Goal: Task Accomplishment & Management: Complete application form

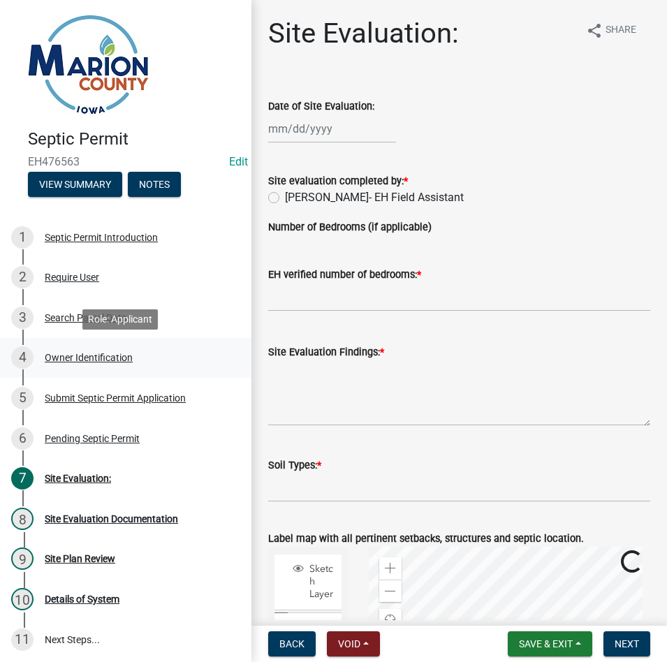
click at [79, 346] on div "4 Owner Identification" at bounding box center [120, 357] width 218 height 22
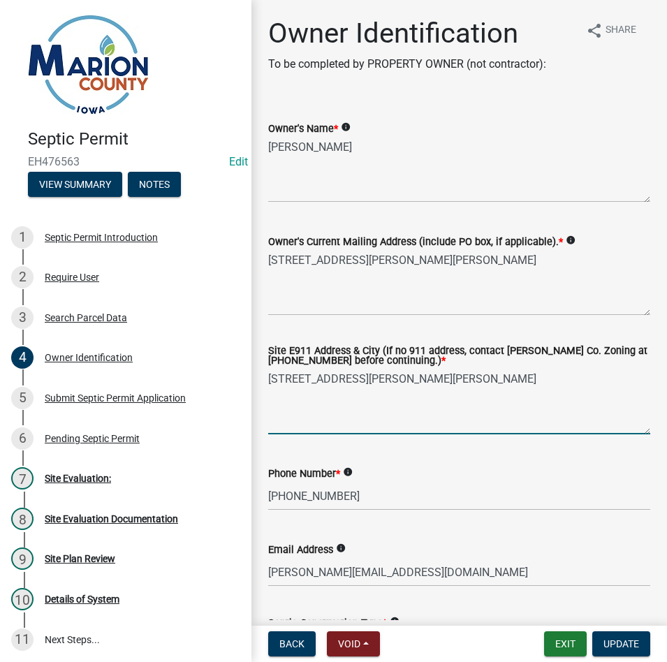
drag, startPoint x: 492, startPoint y: 385, endPoint x: 253, endPoint y: 363, distance: 239.9
click at [362, 380] on textarea "[STREET_ADDRESS]," at bounding box center [459, 402] width 382 height 66
type textarea "[STREET_ADDRESS]"
click at [639, 643] on button "Update" at bounding box center [621, 644] width 58 height 25
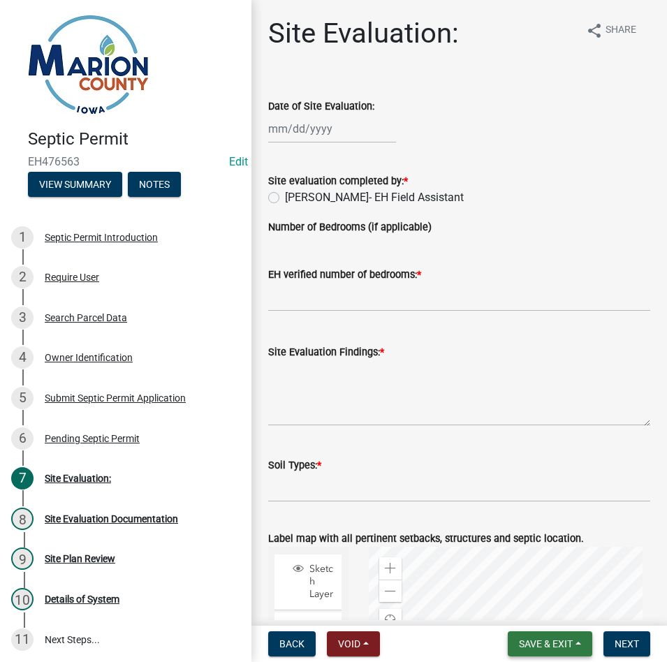
click at [550, 648] on span "Save & Exit" at bounding box center [546, 643] width 54 height 11
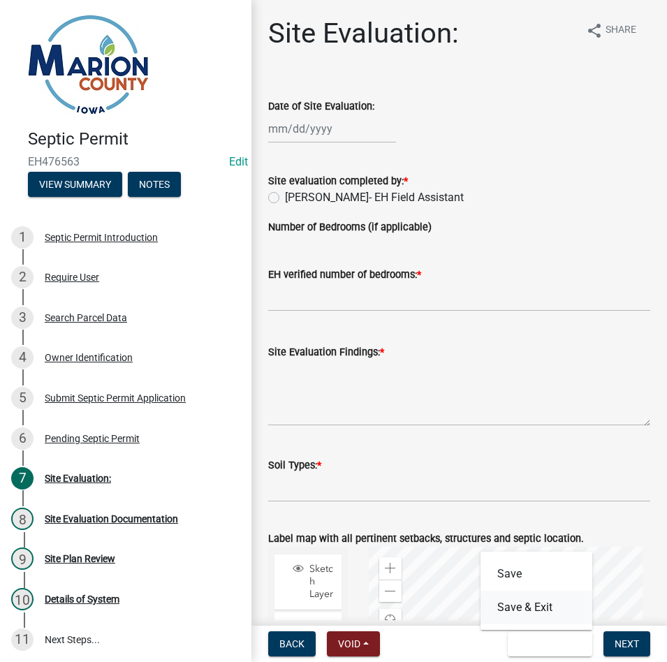
click at [550, 602] on button "Save & Exit" at bounding box center [537, 608] width 112 height 34
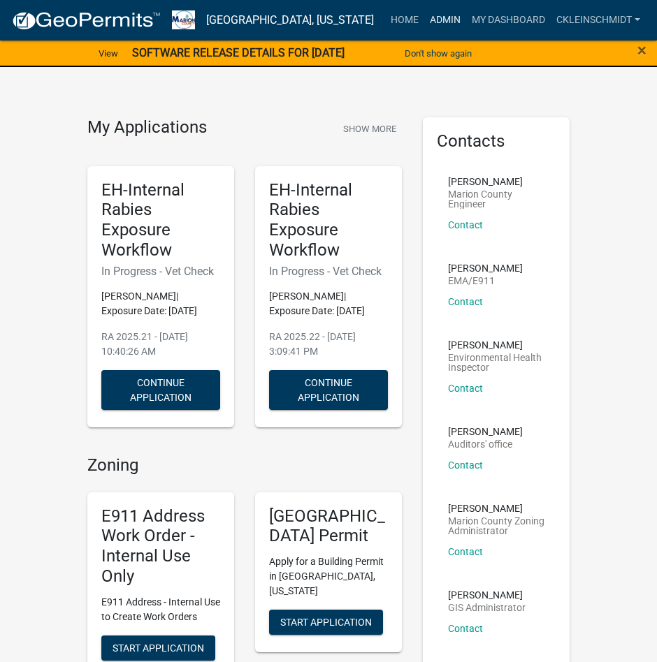
click at [440, 33] on nav "[GEOGRAPHIC_DATA], [US_STATE] more_horiz Home Admin My Dashboard ckleinschmidt …" at bounding box center [328, 20] width 657 height 41
click at [442, 24] on link "Admin" at bounding box center [445, 20] width 42 height 27
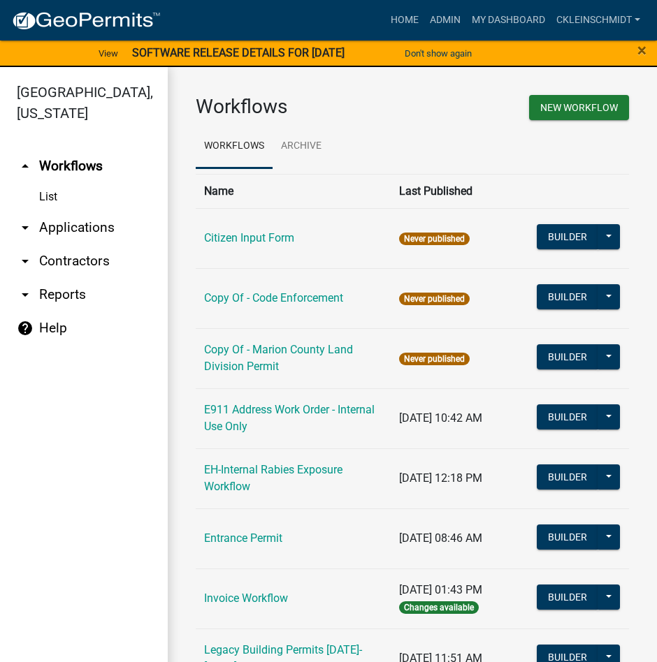
click at [75, 211] on link "arrow_drop_down Applications" at bounding box center [84, 228] width 168 height 34
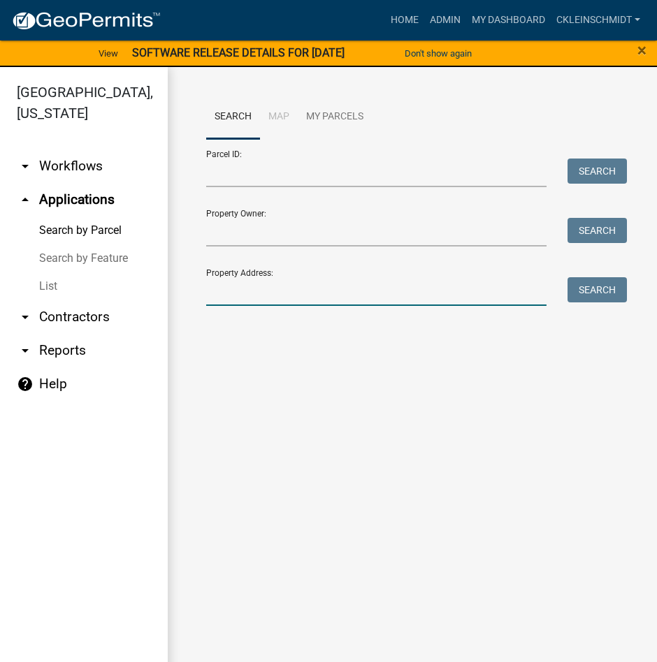
click at [337, 297] on input "Property Address:" at bounding box center [376, 291] width 340 height 29
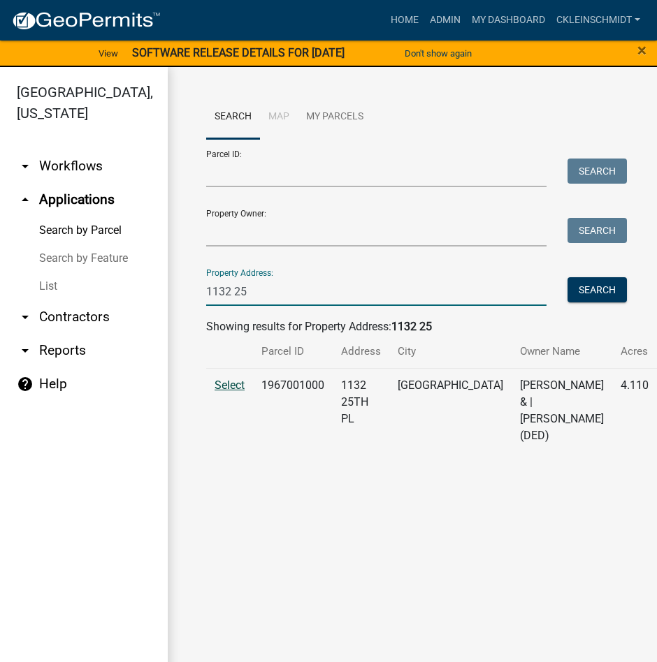
type input "1132 25"
click at [241, 392] on span "Select" at bounding box center [229, 385] width 30 height 13
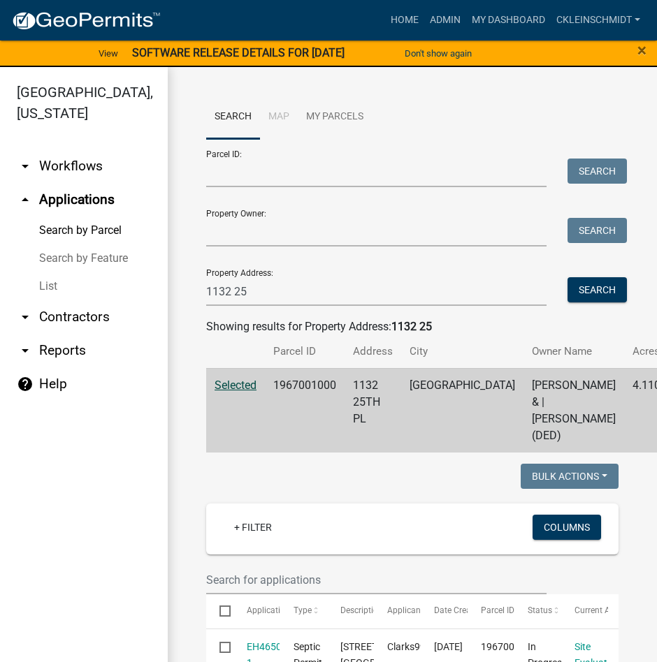
click at [242, 392] on span "Selected" at bounding box center [235, 385] width 42 height 13
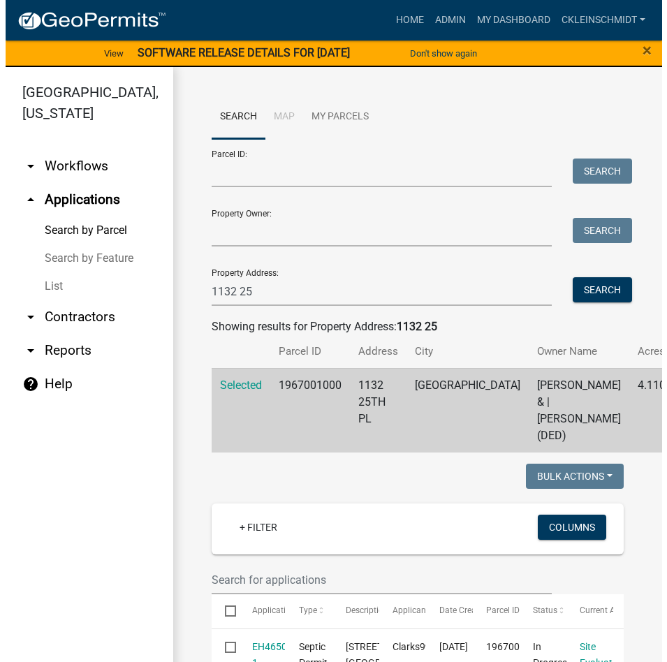
scroll to position [279, 0]
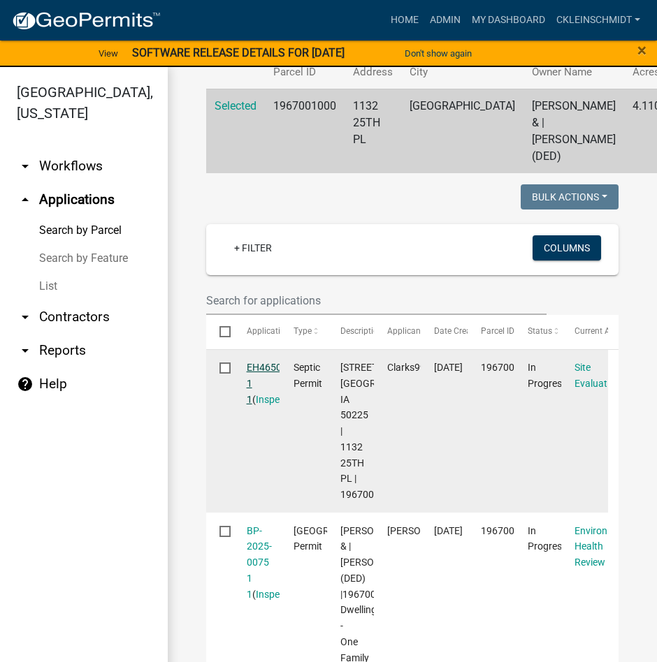
click at [256, 398] on link "EH465020 1 1" at bounding box center [270, 383] width 46 height 43
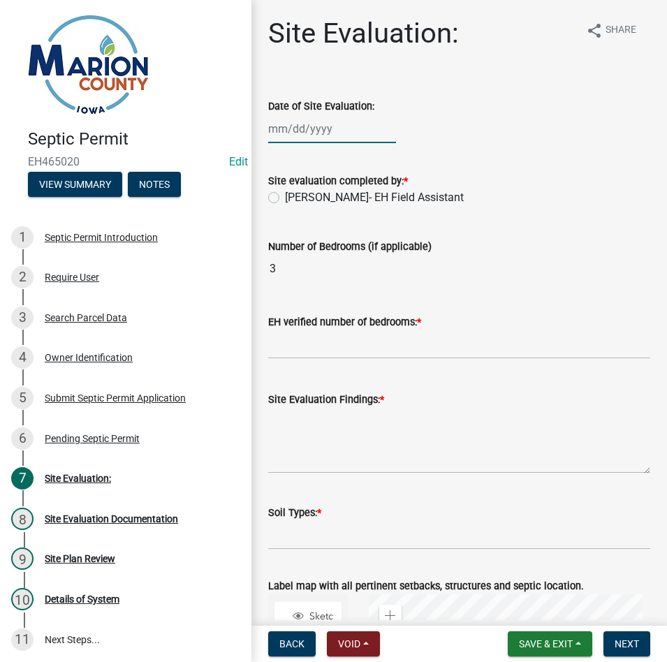
click at [308, 121] on div at bounding box center [332, 129] width 128 height 29
select select "9"
select select "2025"
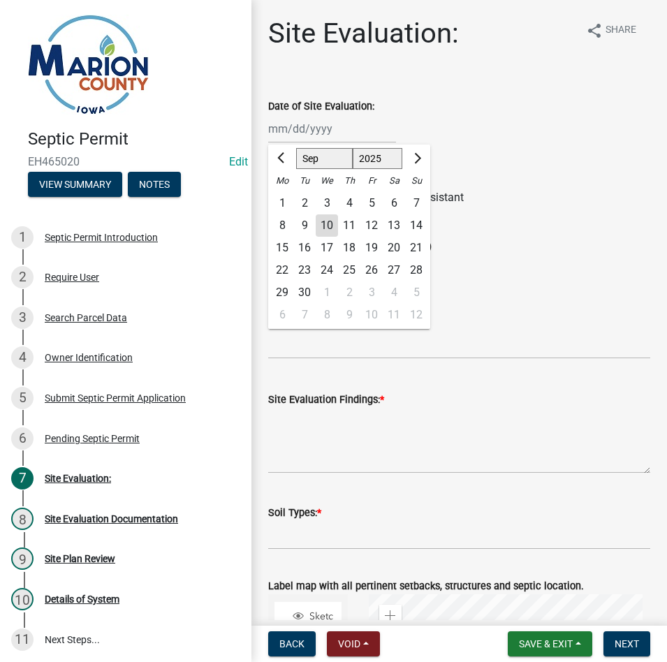
click at [305, 202] on div "2" at bounding box center [304, 203] width 22 height 22
type input "[DATE]"
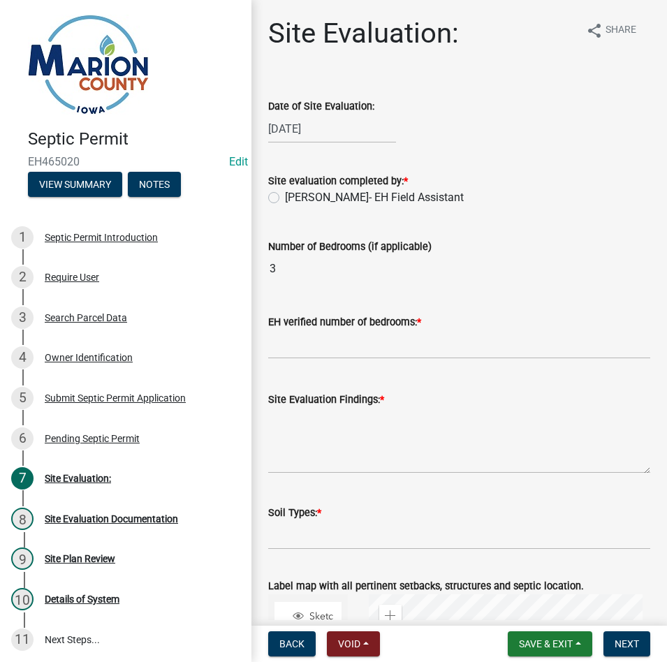
click at [314, 188] on div "Site evaluation completed by: *" at bounding box center [459, 181] width 382 height 17
click at [338, 303] on div "EH verified number of bedrooms: *" at bounding box center [459, 326] width 382 height 65
click at [300, 201] on label "[PERSON_NAME]- EH Field Assistant" at bounding box center [374, 197] width 179 height 17
click at [294, 198] on input "[PERSON_NAME]- EH Field Assistant" at bounding box center [289, 193] width 9 height 9
radio input "true"
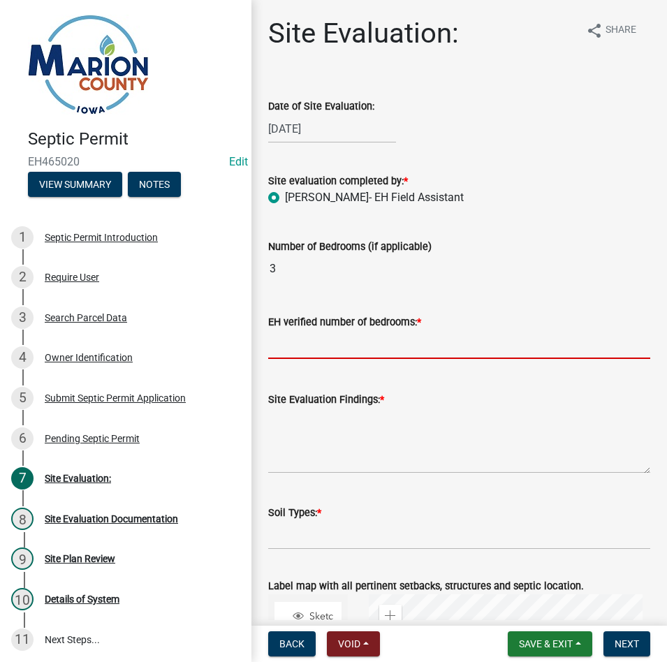
click at [311, 333] on input "text" at bounding box center [459, 344] width 382 height 29
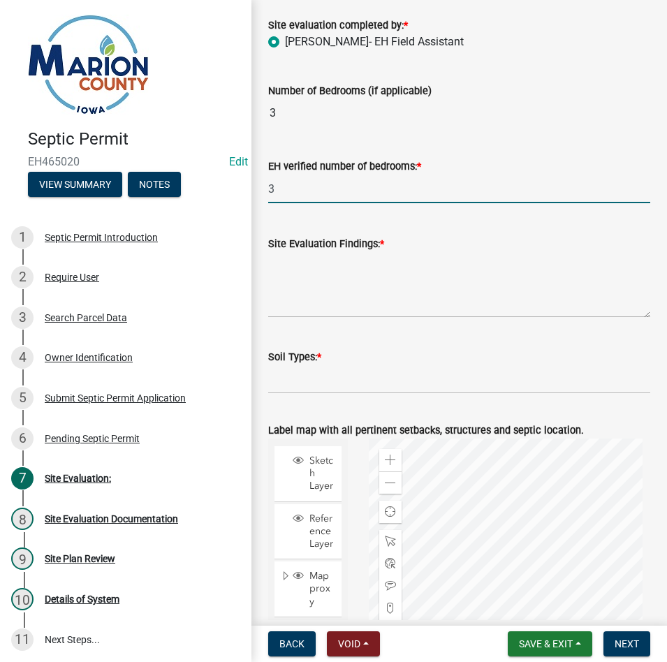
scroll to position [279, 0]
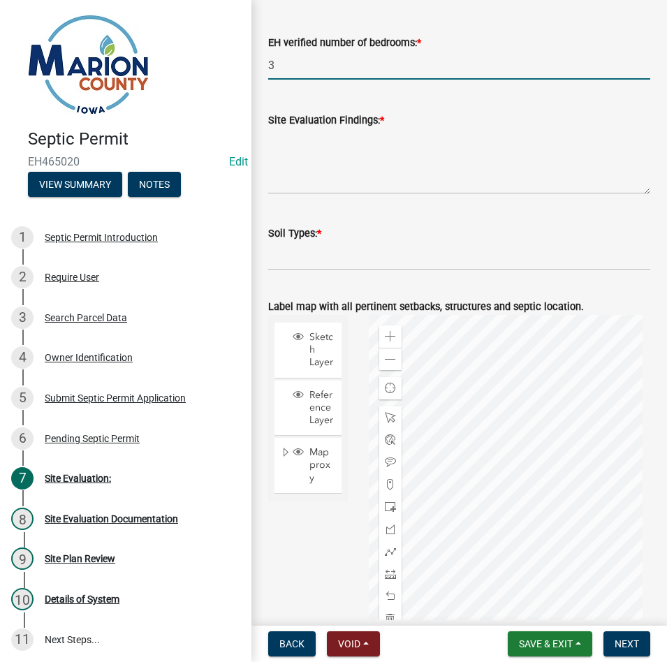
type input "3"
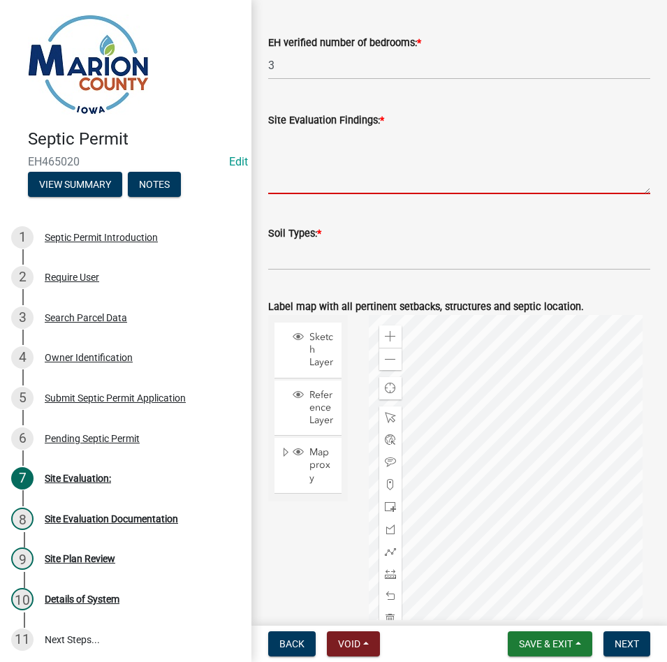
click at [320, 144] on textarea "Site Evaluation Findings: *" at bounding box center [459, 162] width 382 height 66
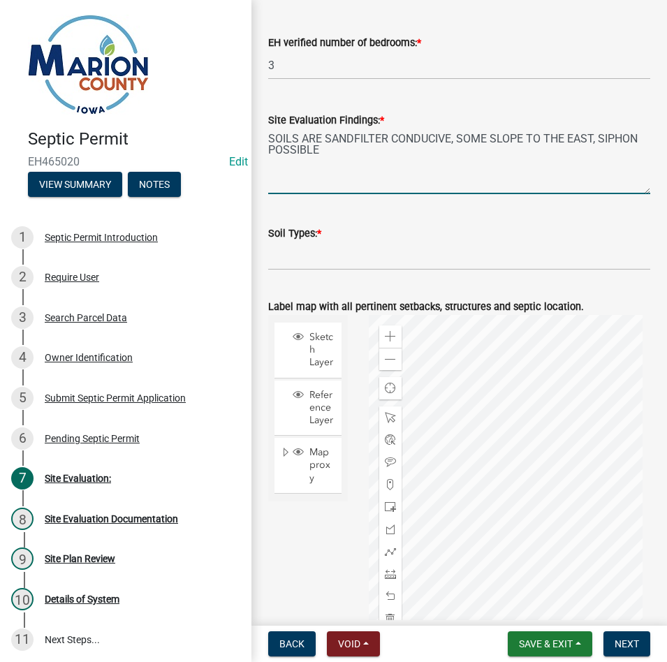
type textarea "SOILS ARE SANDFILTER CONDUCIVE, SOME SLOPE TO THE EAST, SIPHON POSSIBLE"
click at [314, 273] on wm-data-entity-input "Soil Types: *" at bounding box center [459, 243] width 382 height 76
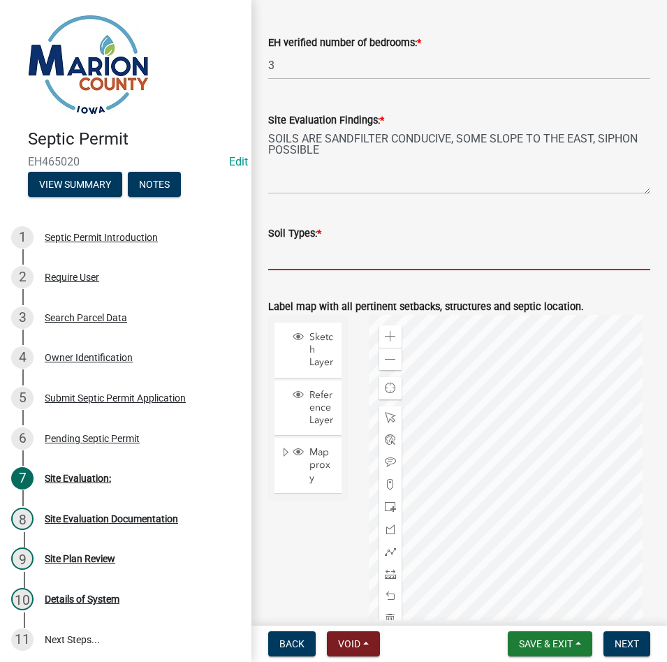
click at [305, 272] on wm-data-entity-input "Soil Types: *" at bounding box center [459, 243] width 382 height 76
type input "A"
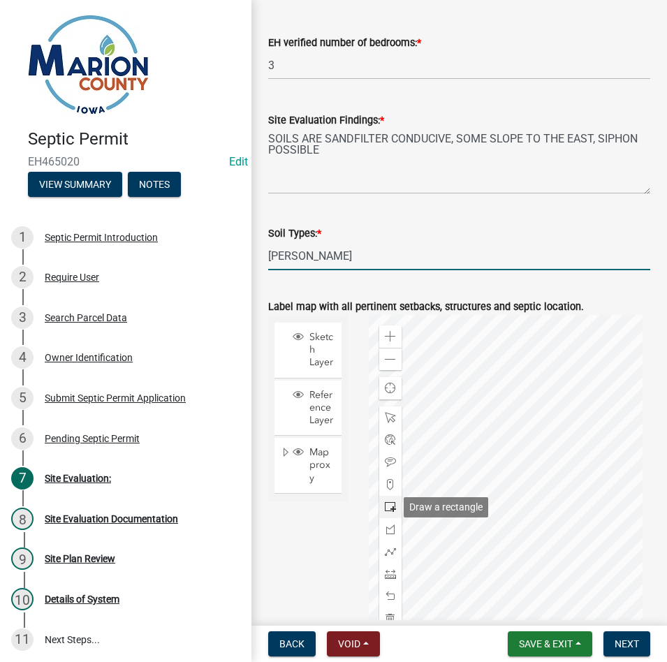
type input "[PERSON_NAME]"
click at [391, 508] on span at bounding box center [390, 507] width 11 height 11
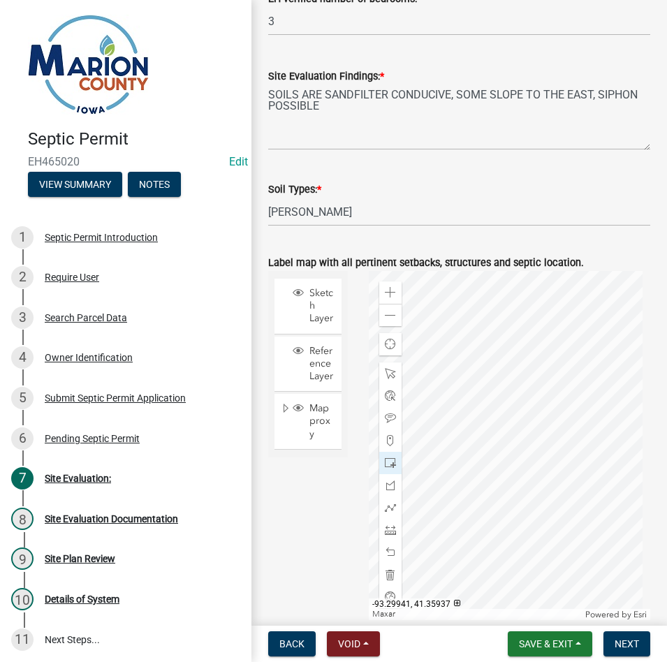
click at [521, 437] on div at bounding box center [510, 445] width 282 height 349
drag, startPoint x: 391, startPoint y: 414, endPoint x: 427, endPoint y: 416, distance: 36.4
click at [391, 414] on span at bounding box center [390, 418] width 11 height 11
click at [479, 397] on div at bounding box center [510, 445] width 282 height 349
click at [622, 646] on span "Next" at bounding box center [627, 643] width 24 height 11
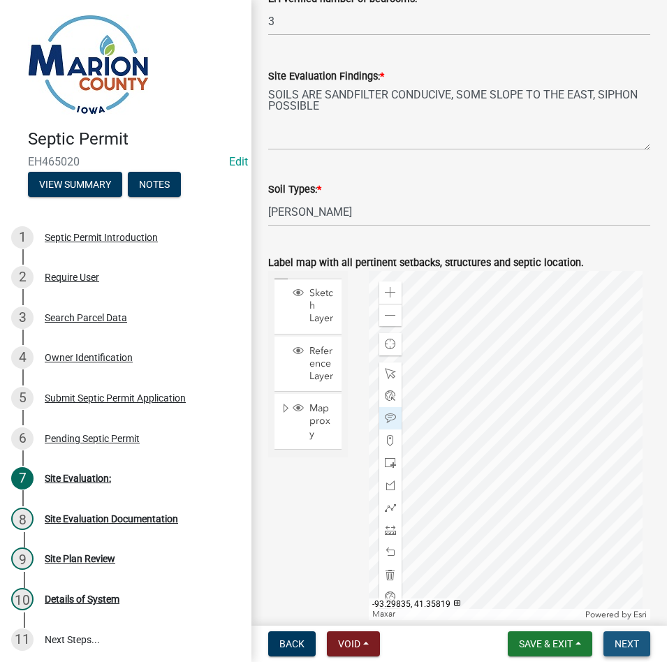
scroll to position [0, 0]
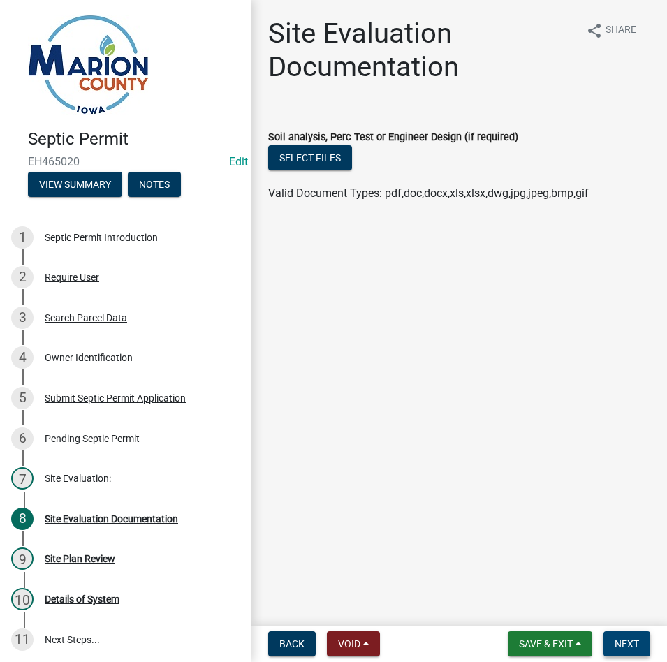
click at [617, 641] on span "Next" at bounding box center [627, 643] width 24 height 11
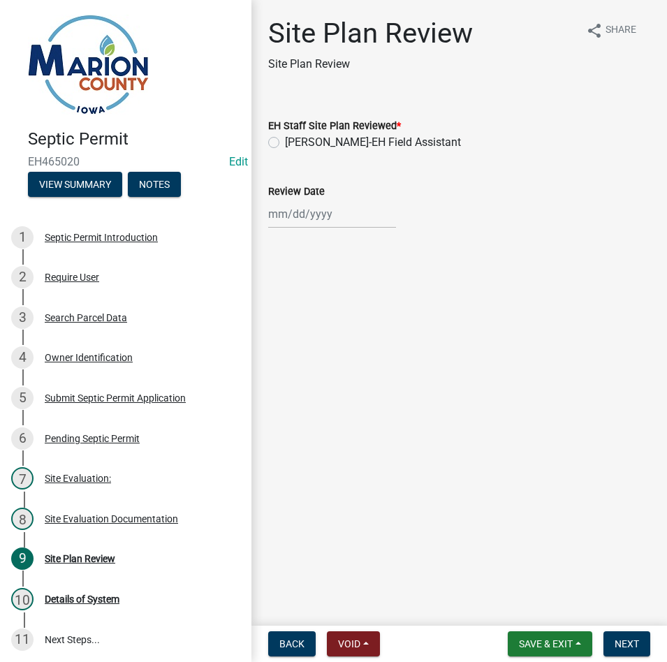
click at [326, 143] on label "[PERSON_NAME]-EH Field Assistant" at bounding box center [373, 142] width 176 height 17
click at [294, 143] on input "[PERSON_NAME]-EH Field Assistant" at bounding box center [289, 138] width 9 height 9
radio input "true"
click at [309, 214] on div at bounding box center [332, 214] width 128 height 29
select select "9"
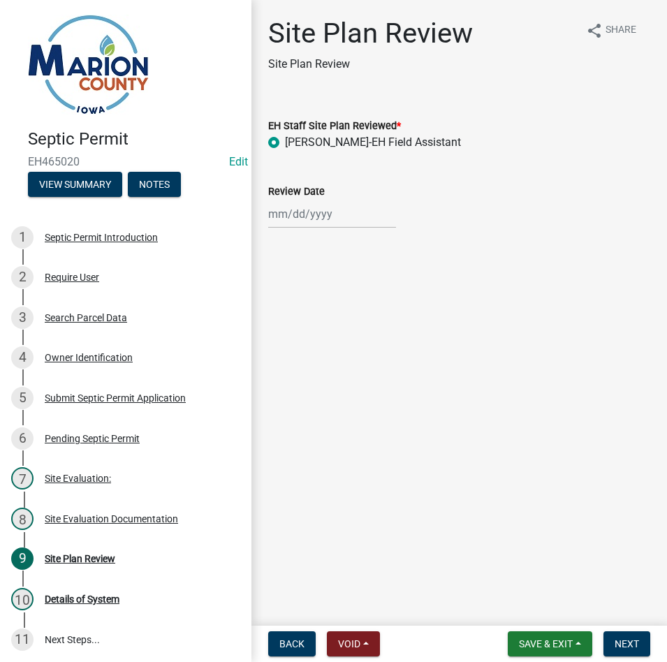
select select "2025"
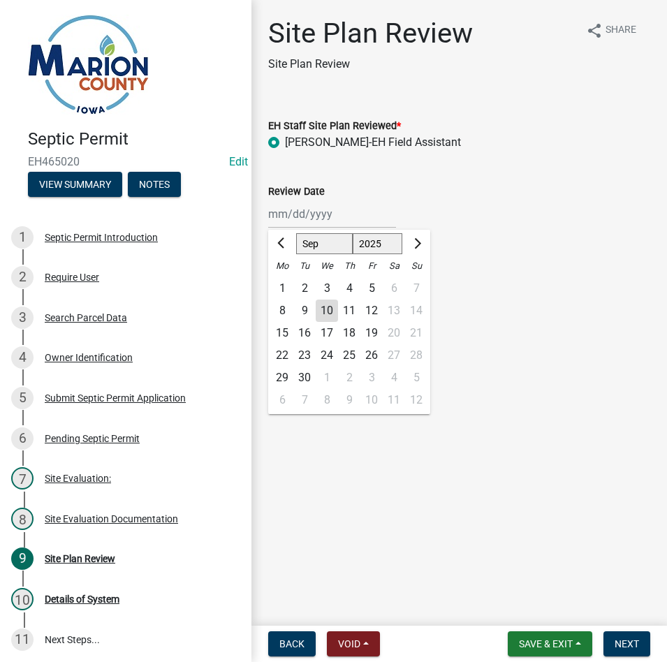
click at [321, 312] on div "10" at bounding box center [327, 311] width 22 height 22
type input "[DATE]"
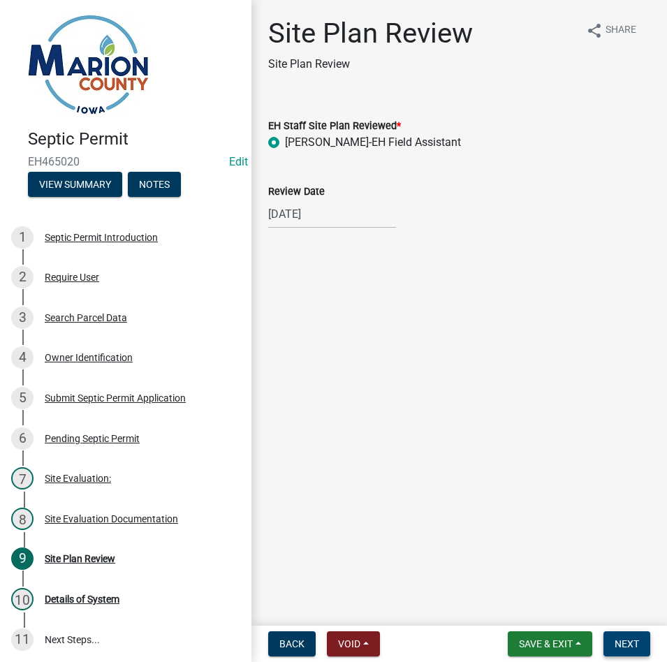
click at [613, 649] on button "Next" at bounding box center [627, 644] width 47 height 25
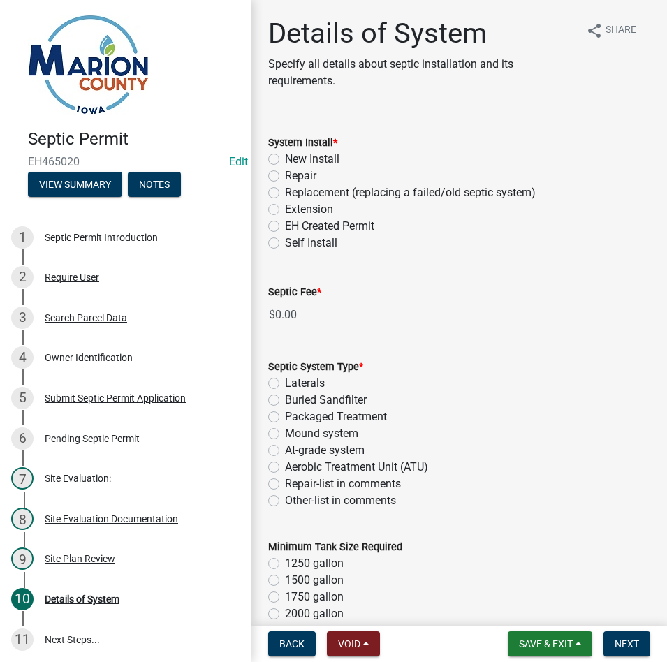
drag, startPoint x: 298, startPoint y: 159, endPoint x: 304, endPoint y: 166, distance: 8.9
click at [300, 160] on label "New Install" at bounding box center [312, 159] width 54 height 17
click at [294, 160] on input "New Install" at bounding box center [289, 155] width 9 height 9
radio input "true"
click at [332, 396] on label "Buried Sandfilter" at bounding box center [326, 400] width 82 height 17
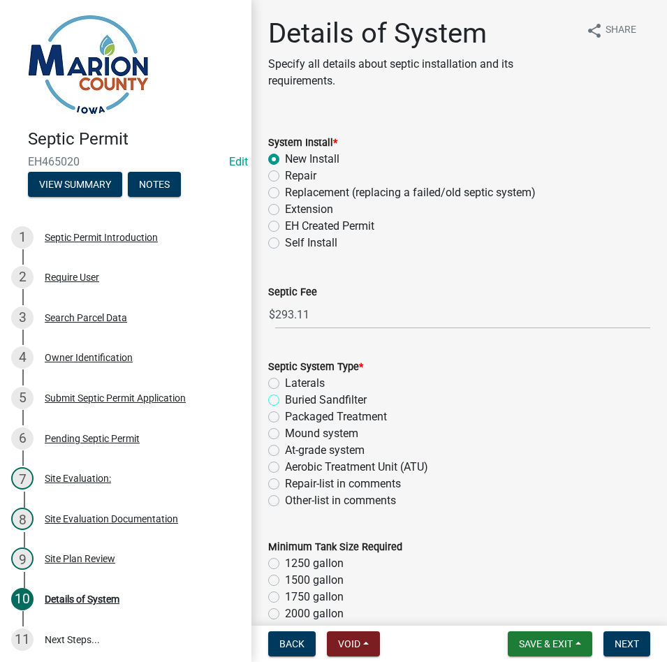
click at [294, 396] on input "Buried Sandfilter" at bounding box center [289, 396] width 9 height 9
radio input "true"
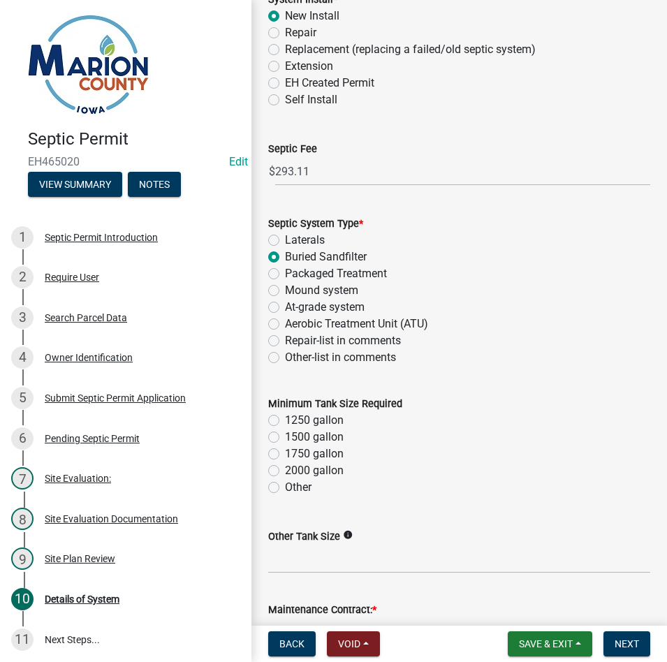
scroll to position [279, 0]
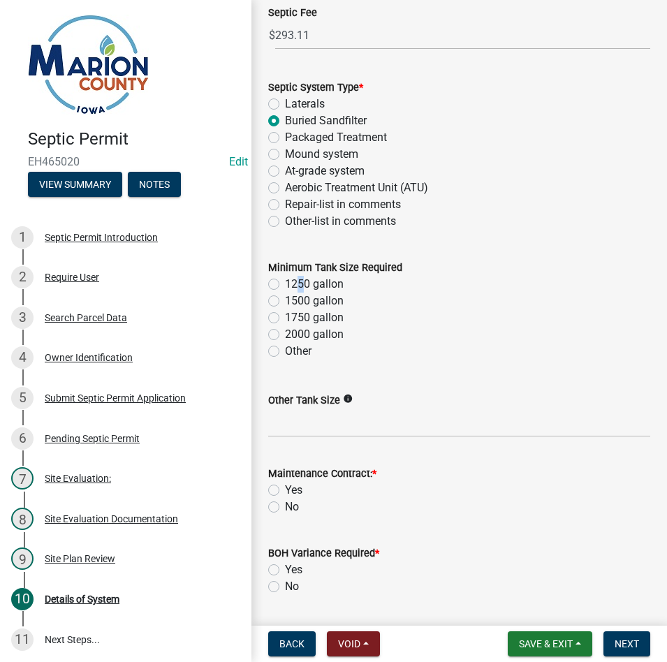
click at [295, 286] on label "1250 gallon" at bounding box center [314, 284] width 59 height 17
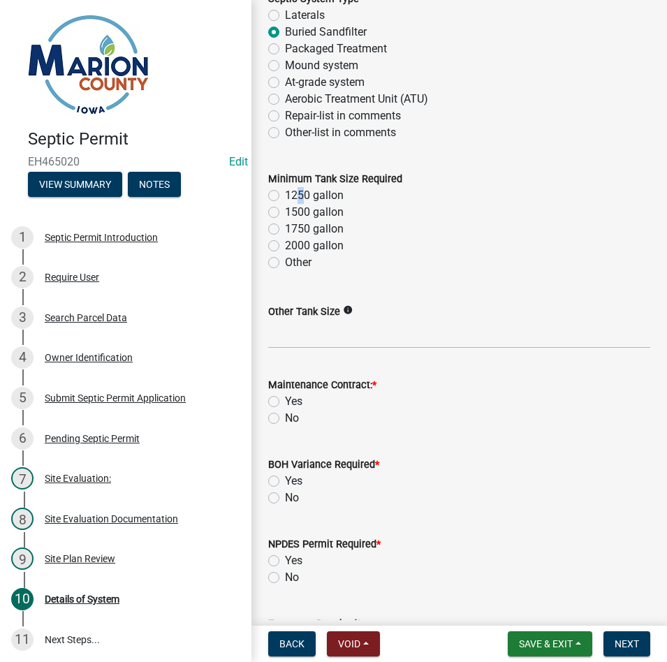
scroll to position [489, 0]
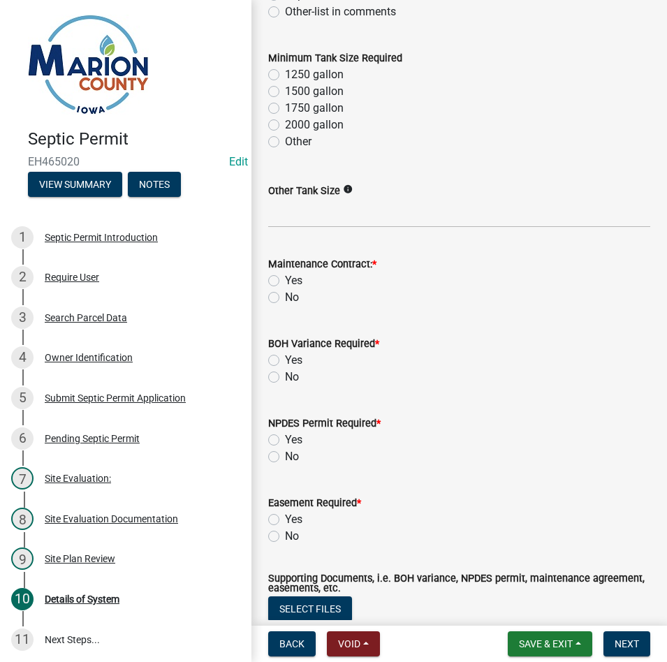
click at [285, 75] on label "1250 gallon" at bounding box center [314, 74] width 59 height 17
click at [285, 75] on input "1250 gallon" at bounding box center [289, 70] width 9 height 9
radio input "true"
click at [285, 300] on label "No" at bounding box center [292, 297] width 14 height 17
click at [285, 298] on input "No" at bounding box center [289, 293] width 9 height 9
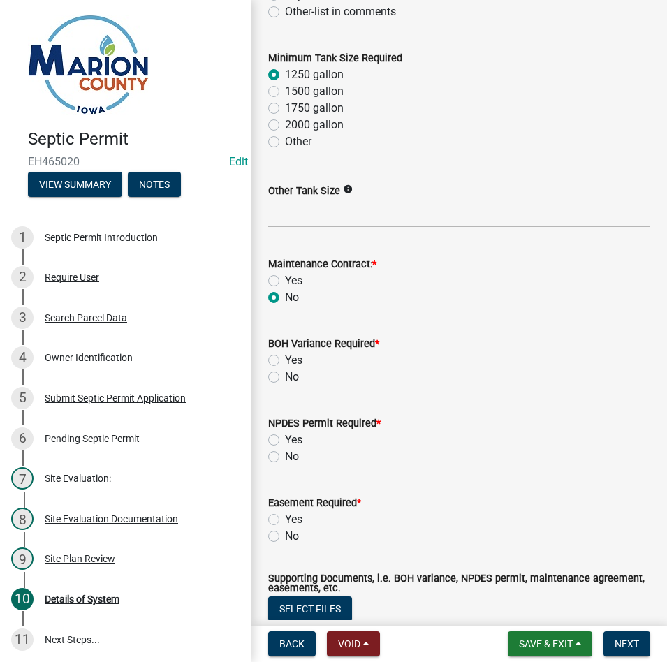
radio input "true"
click at [285, 377] on label "No" at bounding box center [292, 377] width 14 height 17
click at [285, 377] on input "No" at bounding box center [289, 373] width 9 height 9
radio input "true"
click at [285, 459] on label "No" at bounding box center [292, 456] width 14 height 17
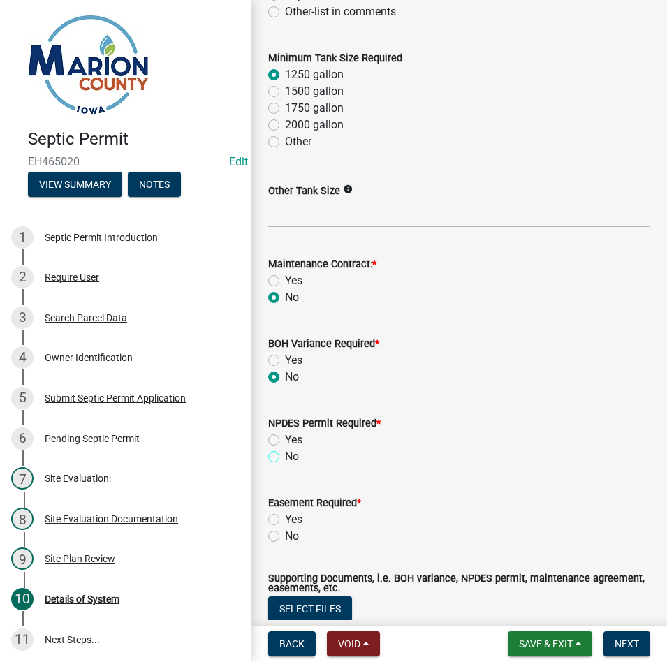
click at [285, 458] on input "No" at bounding box center [289, 452] width 9 height 9
radio input "true"
click at [285, 537] on label "No" at bounding box center [292, 536] width 14 height 17
click at [285, 537] on input "No" at bounding box center [289, 532] width 9 height 9
radio input "true"
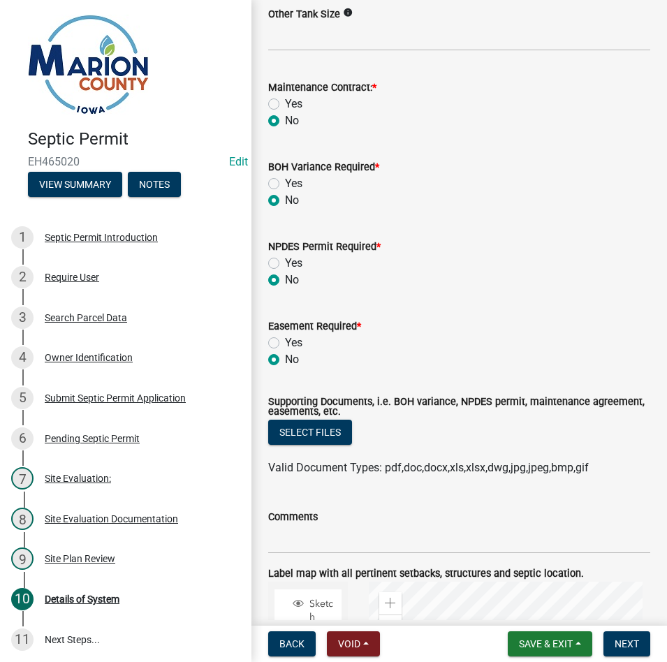
scroll to position [768, 0]
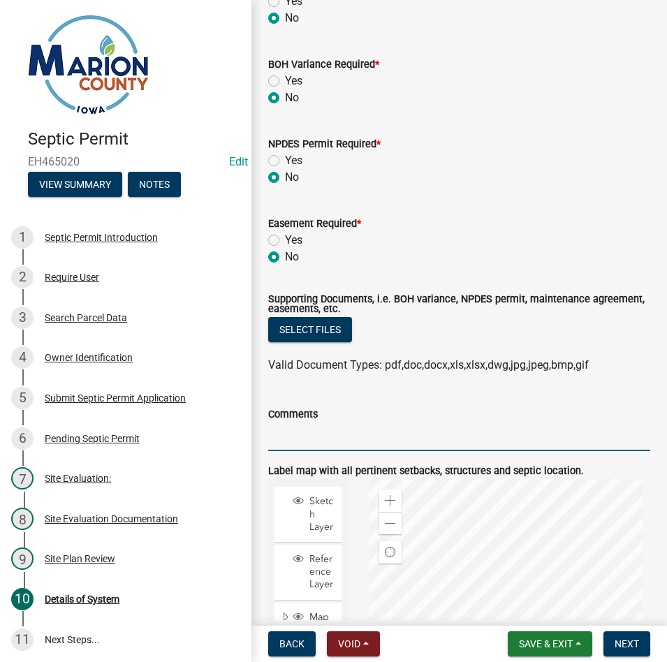
click at [330, 443] on input "Comments" at bounding box center [459, 437] width 382 height 29
type input "MAINTAIN ALL SETBACKS"
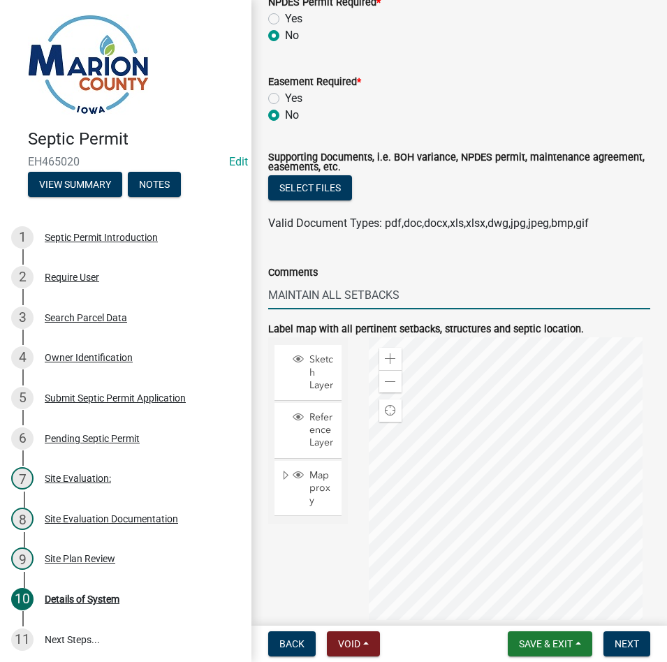
scroll to position [1043, 0]
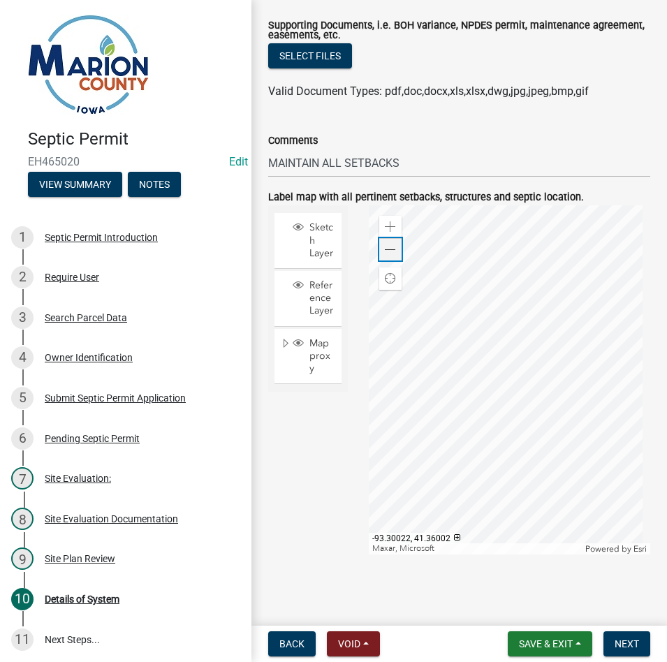
click at [385, 247] on span at bounding box center [390, 249] width 11 height 11
click at [622, 649] on span "Next" at bounding box center [627, 643] width 24 height 11
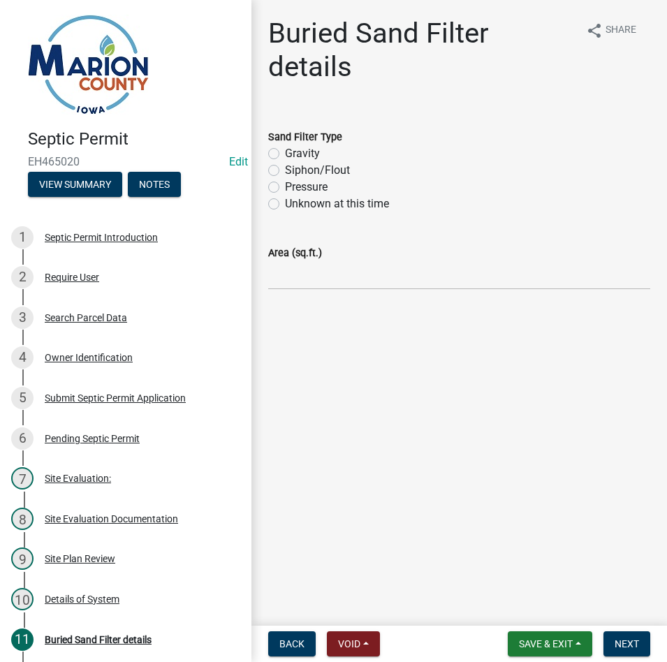
drag, startPoint x: 321, startPoint y: 167, endPoint x: 323, endPoint y: 177, distance: 10.0
click at [320, 167] on label "Siphon/Flout" at bounding box center [317, 170] width 65 height 17
click at [294, 167] on input "Siphon/Flout" at bounding box center [289, 166] width 9 height 9
radio input "true"
click at [343, 269] on input "Area (sq.ft.)" at bounding box center [459, 275] width 382 height 29
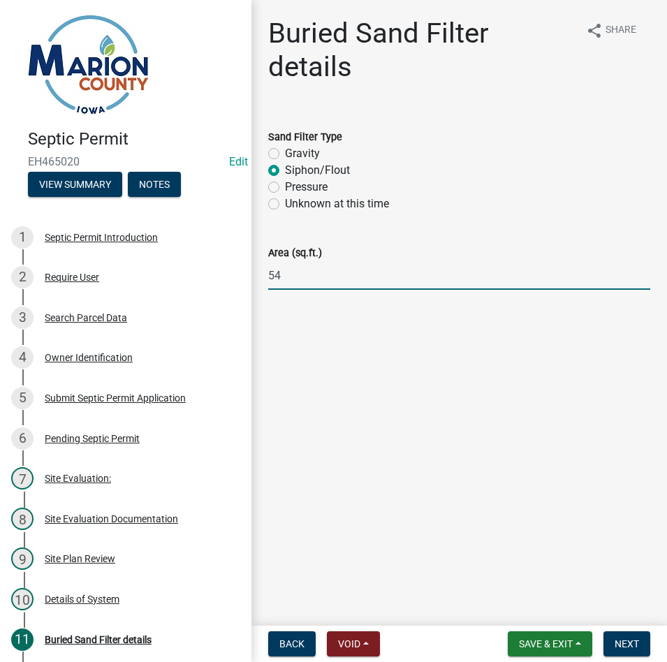
type input "540 sq. ft."
click at [633, 646] on span "Next" at bounding box center [627, 643] width 24 height 11
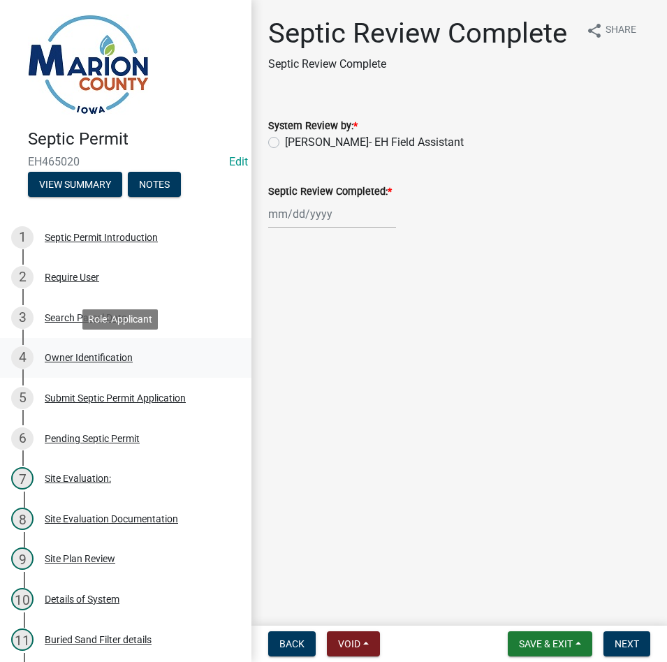
click at [86, 365] on div "4 Owner Identification" at bounding box center [120, 357] width 218 height 22
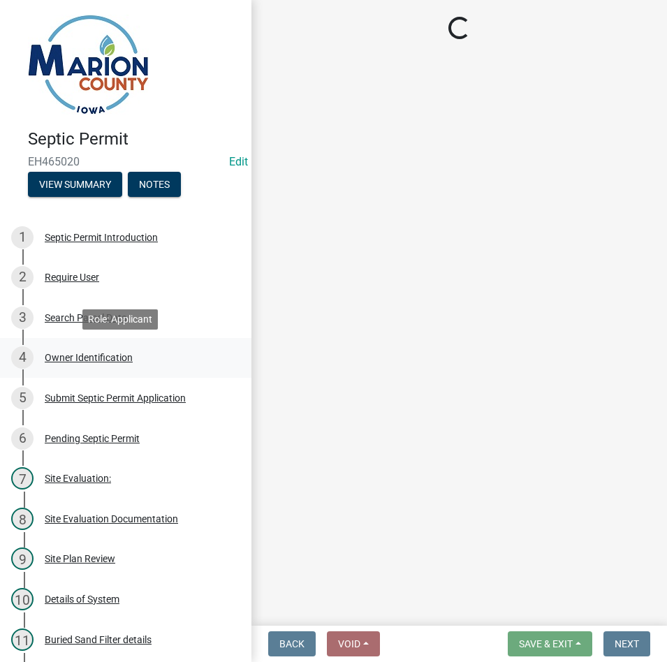
select select "4150132d-5755-4fb2-b93c-bc4ede61acab"
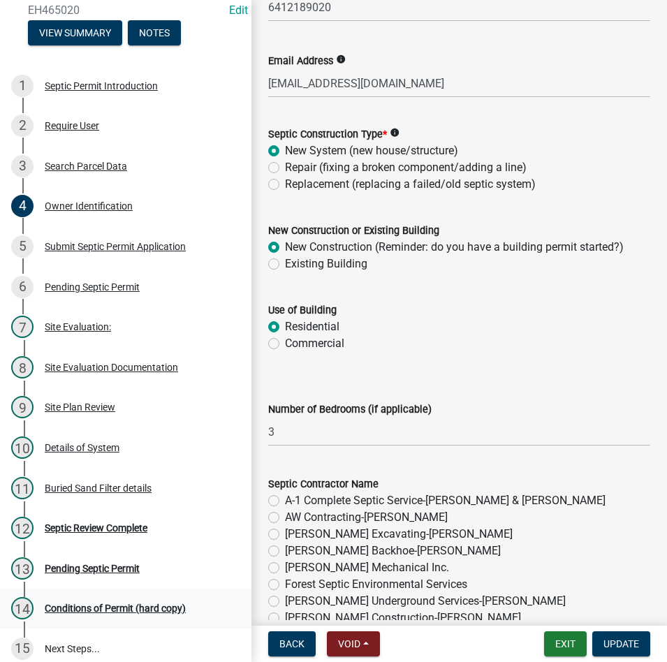
scroll to position [289, 0]
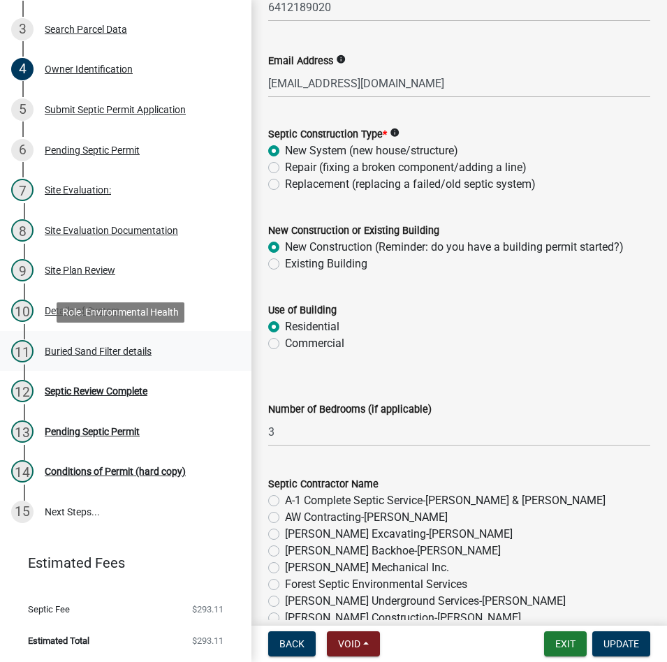
click at [96, 351] on div "Buried Sand Filter details" at bounding box center [98, 351] width 107 height 10
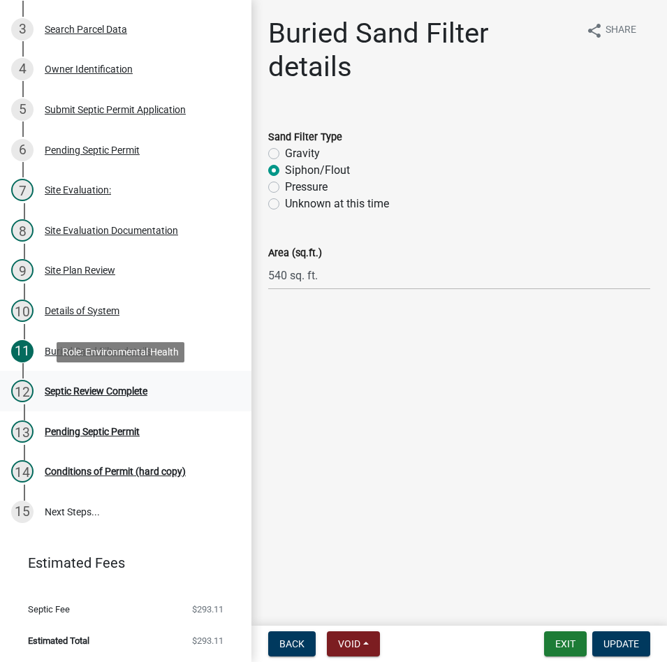
click at [105, 394] on div "Septic Review Complete" at bounding box center [96, 391] width 103 height 10
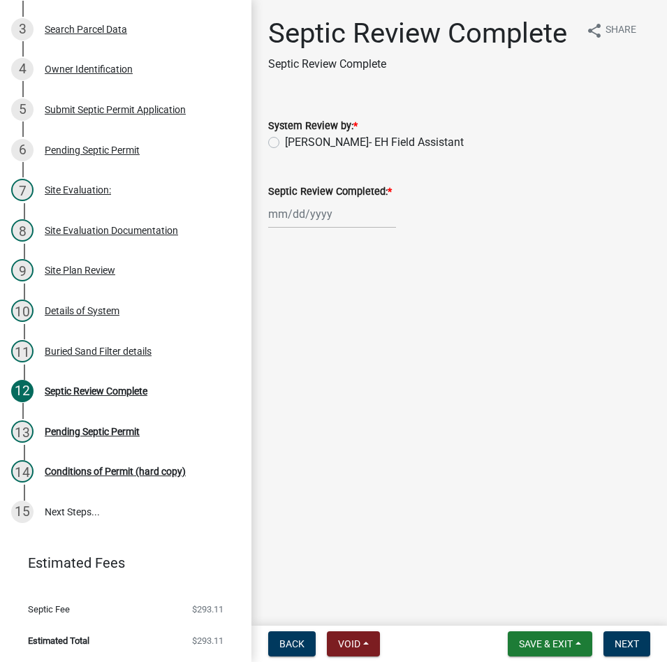
click at [314, 140] on label "[PERSON_NAME]- EH Field Assistant" at bounding box center [374, 142] width 179 height 17
click at [294, 140] on input "[PERSON_NAME]- EH Field Assistant" at bounding box center [289, 138] width 9 height 9
radio input "true"
click at [322, 232] on wm-data-entity-input "Septic Review Completed: *" at bounding box center [459, 202] width 382 height 78
click at [316, 205] on div at bounding box center [332, 214] width 128 height 29
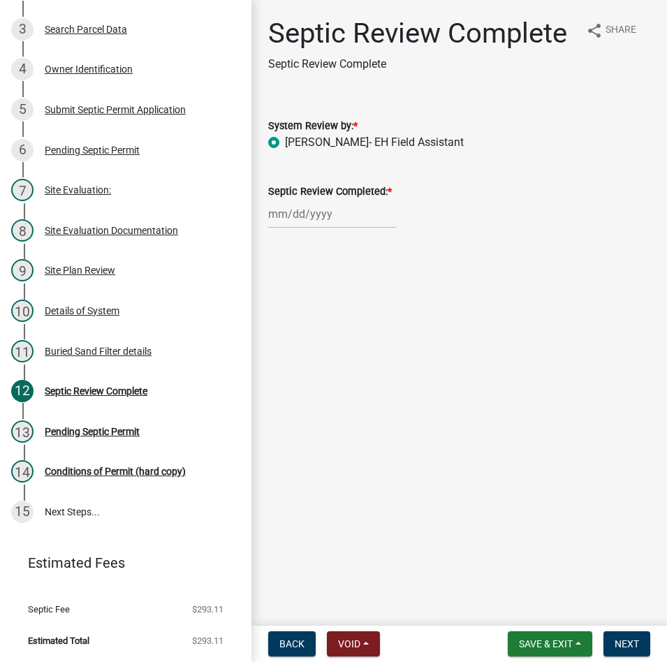
select select "9"
select select "2025"
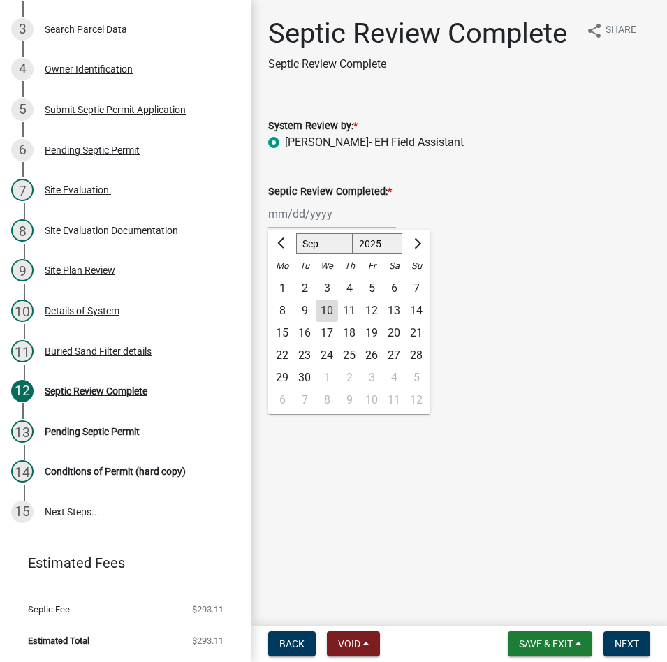
click at [326, 312] on div "10" at bounding box center [327, 311] width 22 height 22
type input "[DATE]"
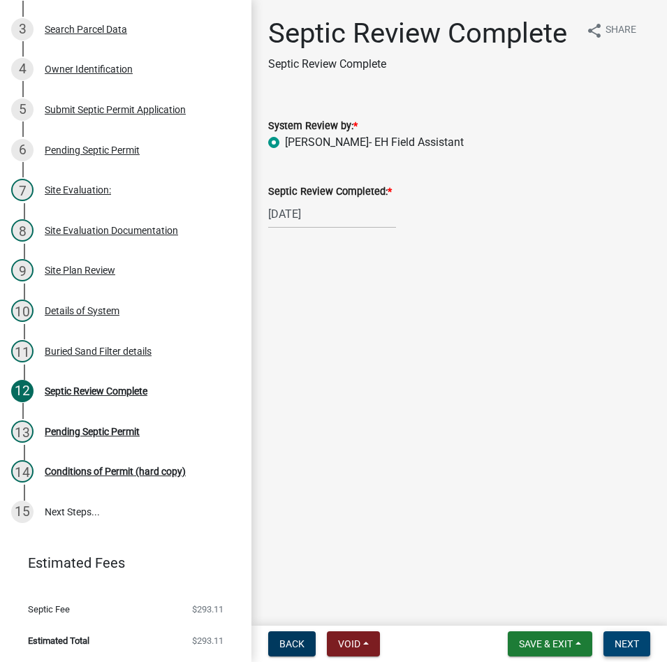
click at [633, 639] on span "Next" at bounding box center [627, 643] width 24 height 11
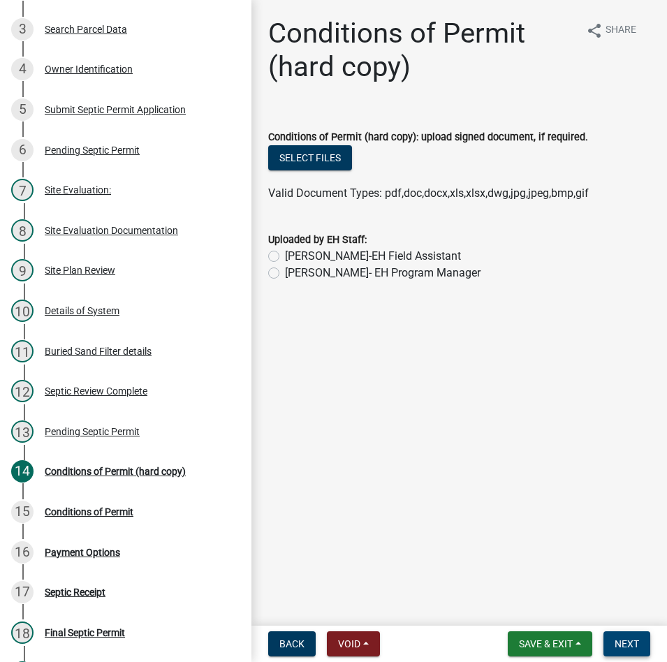
click at [631, 645] on span "Next" at bounding box center [627, 643] width 24 height 11
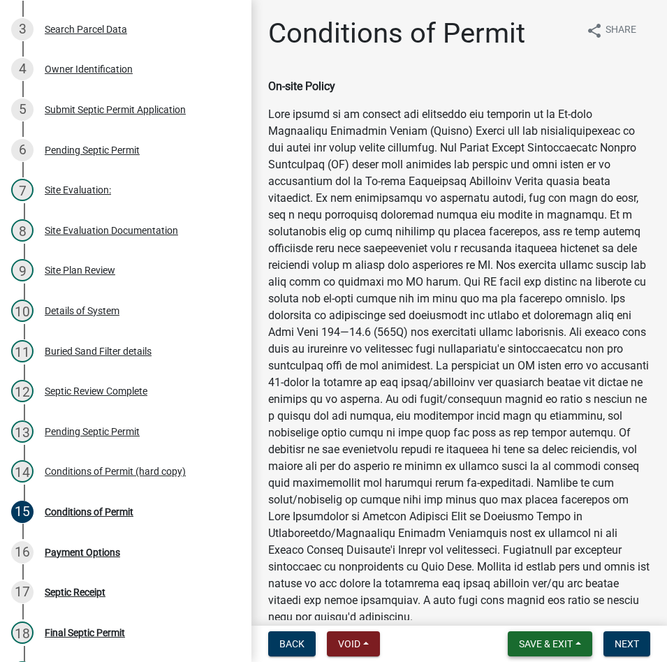
click at [537, 651] on button "Save & Exit" at bounding box center [550, 644] width 85 height 25
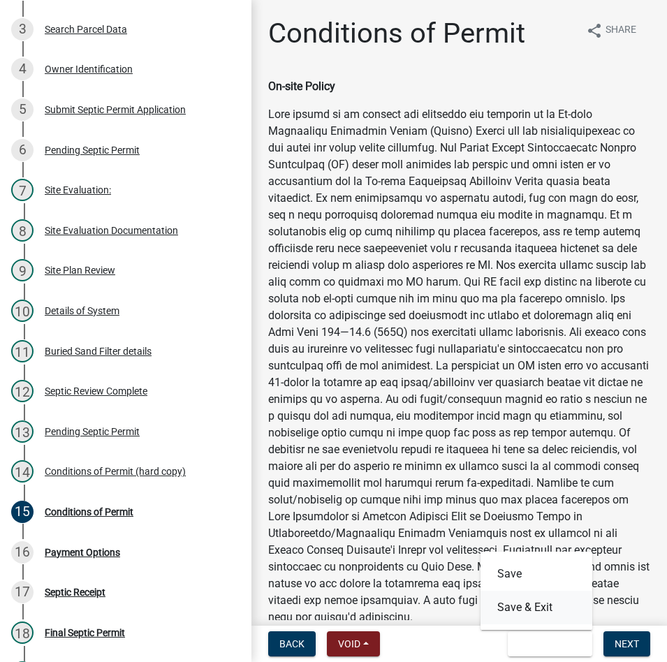
click at [536, 619] on button "Save & Exit" at bounding box center [537, 608] width 112 height 34
